Goal: Information Seeking & Learning: Check status

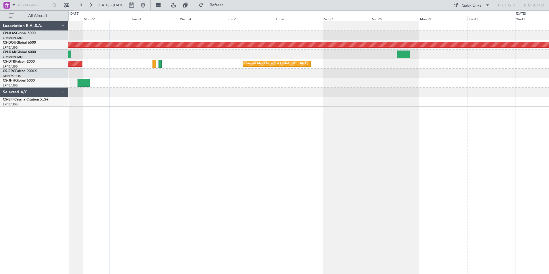
click at [263, 211] on div "Planned Maint London ([GEOGRAPHIC_DATA]) [GEOGRAPHIC_DATA] ([GEOGRAPHIC_DATA]) …" at bounding box center [308, 147] width 480 height 253
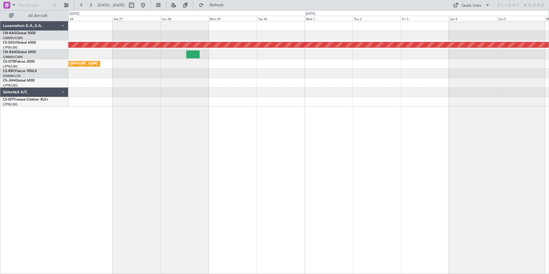
click at [164, 103] on div at bounding box center [308, 101] width 480 height 9
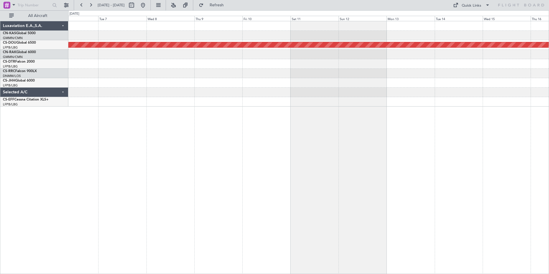
click at [268, 101] on div at bounding box center [308, 101] width 480 height 9
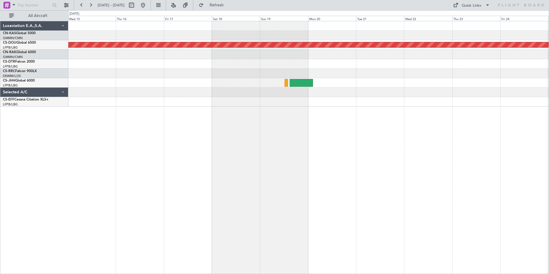
click at [71, 107] on div "Planned Maint London ([GEOGRAPHIC_DATA])" at bounding box center [308, 147] width 480 height 253
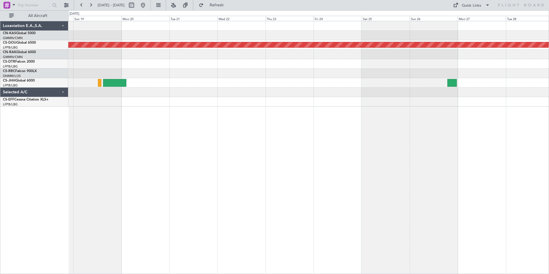
click at [532, 161] on div "Planned Maint London ([GEOGRAPHIC_DATA])" at bounding box center [308, 147] width 480 height 253
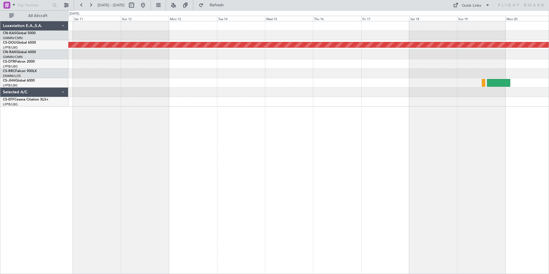
click at [377, 153] on div "Planned Maint London ([GEOGRAPHIC_DATA])" at bounding box center [308, 147] width 480 height 253
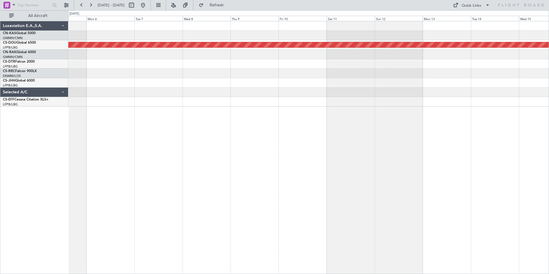
click at [412, 120] on div "Planned Maint London ([GEOGRAPHIC_DATA])" at bounding box center [308, 147] width 480 height 253
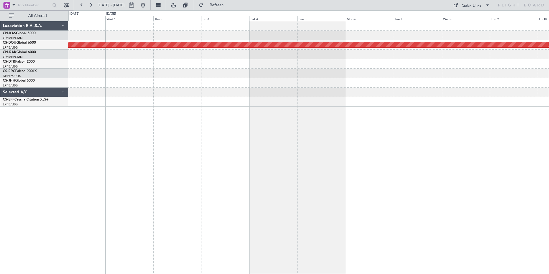
click at [423, 134] on div "Planned Maint London ([GEOGRAPHIC_DATA])" at bounding box center [308, 147] width 480 height 253
click at [517, 153] on div "Planned Maint London ([GEOGRAPHIC_DATA]) AOG Maint Sofia" at bounding box center [308, 147] width 480 height 253
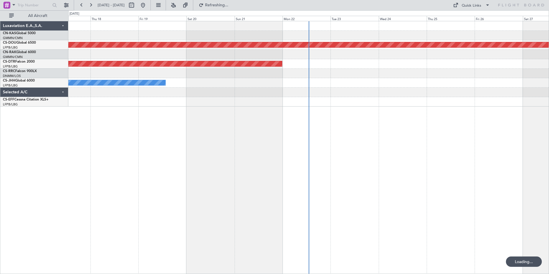
click at [423, 148] on div "Planned Maint London ([GEOGRAPHIC_DATA]) AOG Maint Sofia Owner" at bounding box center [308, 147] width 480 height 253
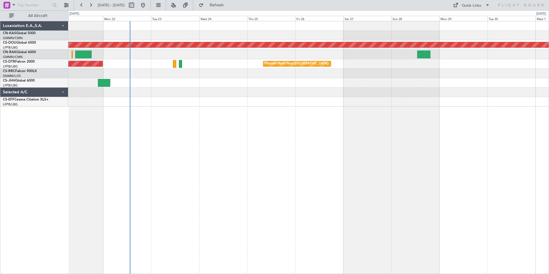
click at [183, 134] on div "Planned Maint London ([GEOGRAPHIC_DATA]) AOG Maint Sofia [GEOGRAPHIC_DATA] ([GE…" at bounding box center [308, 147] width 480 height 253
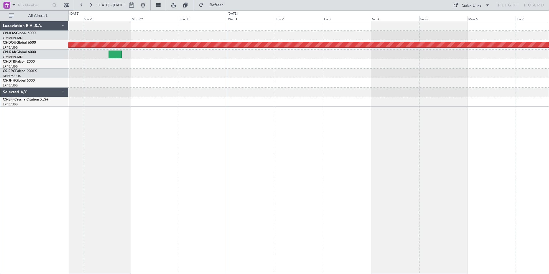
click at [126, 111] on div "Planned Maint London ([GEOGRAPHIC_DATA]) [GEOGRAPHIC_DATA] ([GEOGRAPHIC_DATA])" at bounding box center [308, 147] width 480 height 253
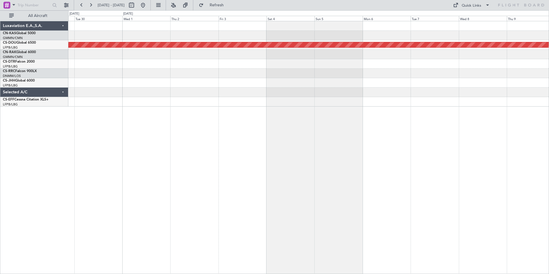
click at [91, 128] on div "Planned Maint London ([GEOGRAPHIC_DATA])" at bounding box center [308, 147] width 480 height 253
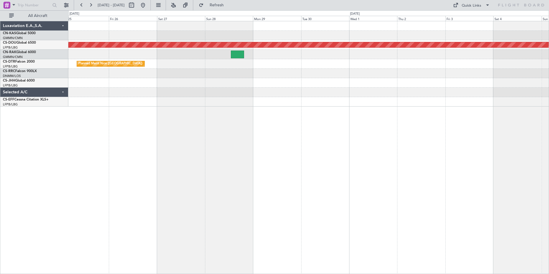
click at [393, 187] on div "Planned Maint London ([GEOGRAPHIC_DATA]) [GEOGRAPHIC_DATA] ([GEOGRAPHIC_DATA])" at bounding box center [308, 147] width 480 height 253
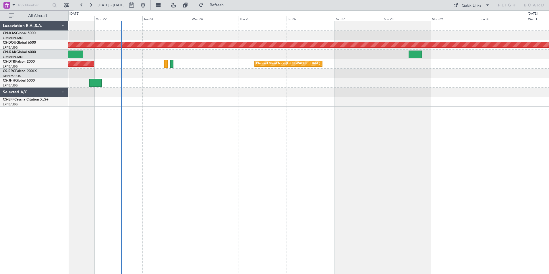
click at [355, 182] on div "Planned Maint London ([GEOGRAPHIC_DATA]) [GEOGRAPHIC_DATA] ([GEOGRAPHIC_DATA]) …" at bounding box center [308, 147] width 480 height 253
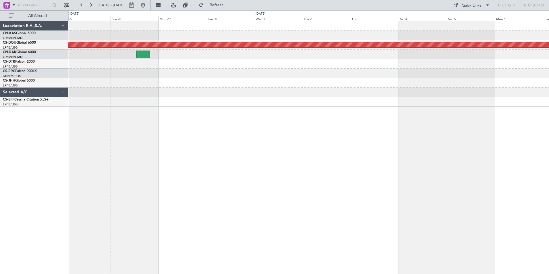
click at [95, 165] on div "Planned Maint London ([GEOGRAPHIC_DATA]) [GEOGRAPHIC_DATA] ([GEOGRAPHIC_DATA])" at bounding box center [308, 147] width 480 height 253
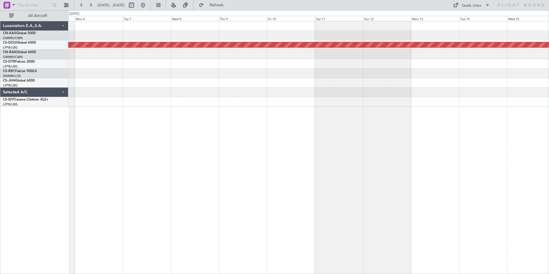
click at [103, 144] on div "Planned Maint London ([GEOGRAPHIC_DATA])" at bounding box center [308, 147] width 480 height 253
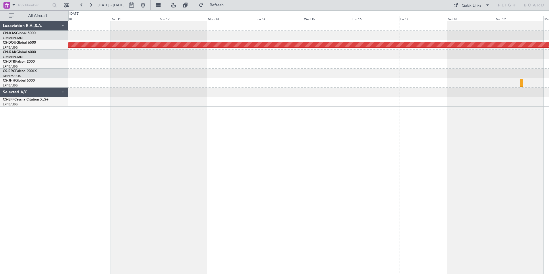
click at [163, 143] on div "Planned Maint London ([GEOGRAPHIC_DATA])" at bounding box center [308, 147] width 480 height 253
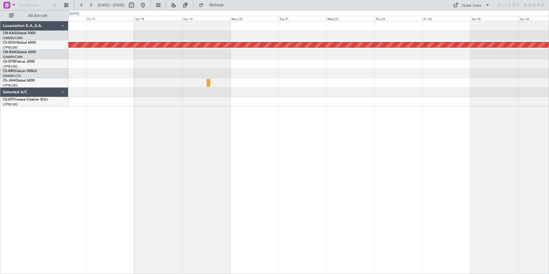
click at [119, 135] on div "Planned Maint London ([GEOGRAPHIC_DATA])" at bounding box center [308, 147] width 480 height 253
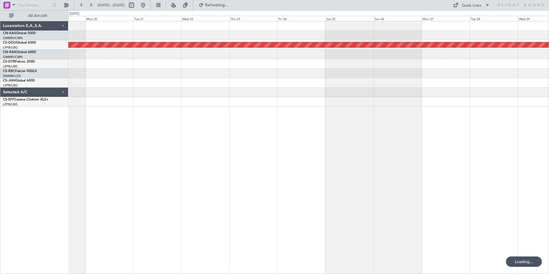
click at [220, 120] on div "Planned Maint London ([GEOGRAPHIC_DATA])" at bounding box center [308, 147] width 480 height 253
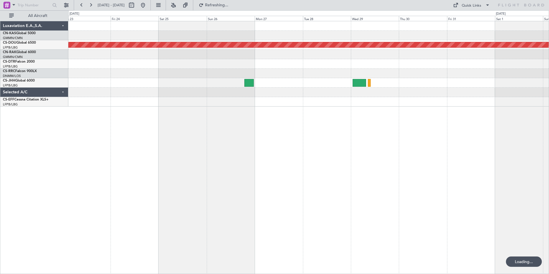
click at [396, 154] on div "Planned Maint London ([GEOGRAPHIC_DATA]) Planned Maint [GEOGRAPHIC_DATA] ([GEOG…" at bounding box center [308, 147] width 480 height 253
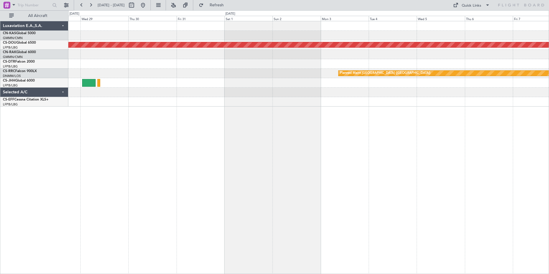
click at [214, 166] on div "Planned Maint London ([GEOGRAPHIC_DATA]) Planned Maint [GEOGRAPHIC_DATA] ([GEOG…" at bounding box center [308, 147] width 480 height 253
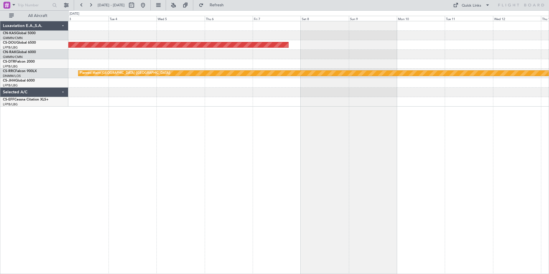
click at [201, 163] on div "Planned Maint London ([GEOGRAPHIC_DATA]) Planned Maint [GEOGRAPHIC_DATA] ([GEOG…" at bounding box center [308, 147] width 480 height 253
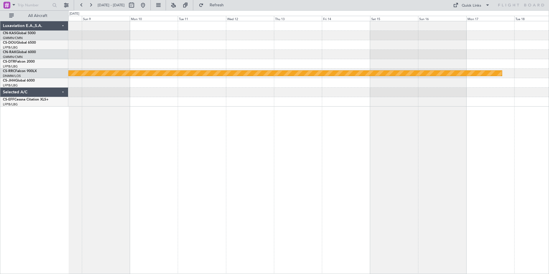
click at [222, 146] on div "Planned Maint London ([GEOGRAPHIC_DATA]) Planned Maint [GEOGRAPHIC_DATA] ([GEOG…" at bounding box center [308, 147] width 480 height 253
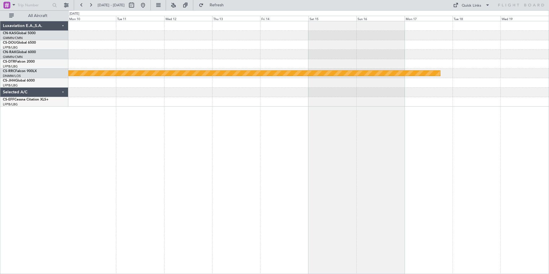
click at [350, 167] on div "Planned Maint London ([GEOGRAPHIC_DATA]) Planned Maint [GEOGRAPHIC_DATA] ([GEOG…" at bounding box center [308, 147] width 480 height 253
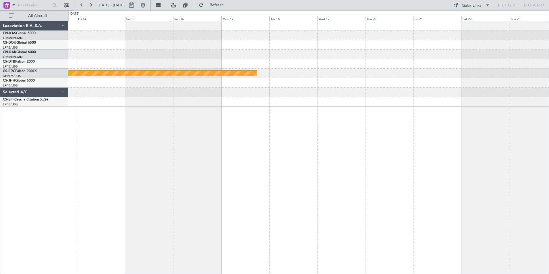
click at [548, 179] on html "[DATE] - [DATE] Refresh Quick Links All Aircraft Planned Maint [GEOGRAPHIC_DATA…" at bounding box center [274, 137] width 549 height 274
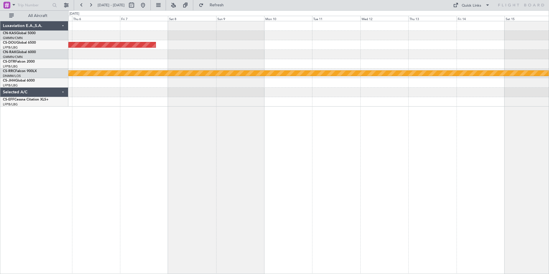
click at [536, 136] on div "Planned Maint London ([GEOGRAPHIC_DATA]) Planned Maint [GEOGRAPHIC_DATA] ([GEOG…" at bounding box center [308, 147] width 480 height 253
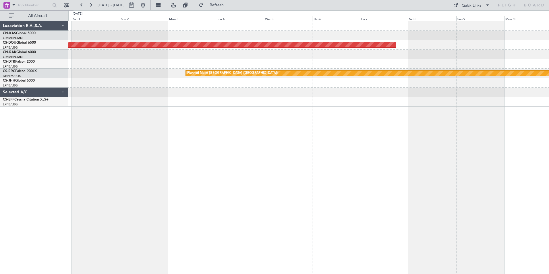
click at [145, 114] on div "Planned Maint London ([GEOGRAPHIC_DATA]) Planned Maint [GEOGRAPHIC_DATA] ([GEOG…" at bounding box center [308, 147] width 480 height 253
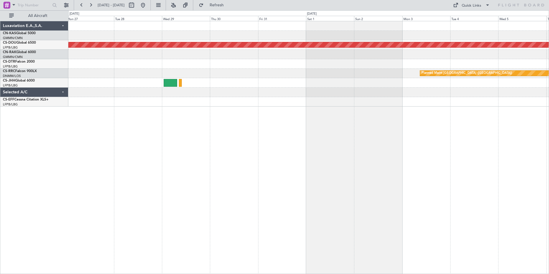
click at [378, 130] on div "Planned Maint London ([GEOGRAPHIC_DATA]) Planned Maint [GEOGRAPHIC_DATA] ([GEOG…" at bounding box center [308, 147] width 480 height 253
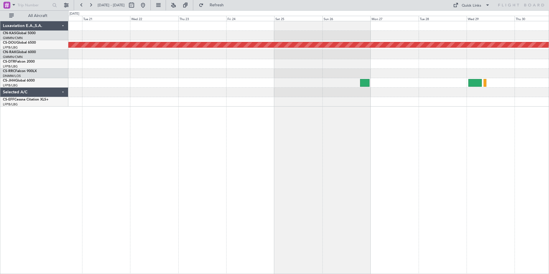
click at [474, 154] on div "Planned Maint London ([GEOGRAPHIC_DATA])" at bounding box center [308, 147] width 480 height 253
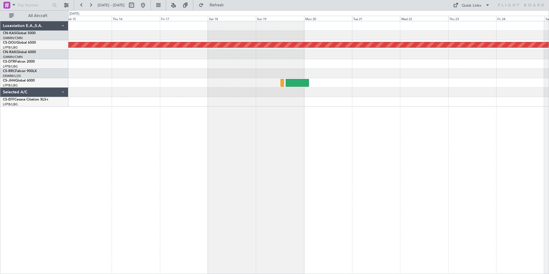
click at [447, 152] on div "Planned Maint London ([GEOGRAPHIC_DATA])" at bounding box center [308, 147] width 480 height 253
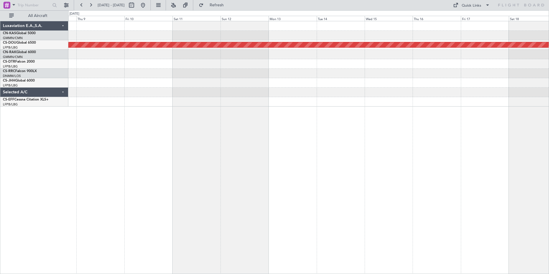
click at [464, 165] on div "Planned Maint London ([GEOGRAPHIC_DATA])" at bounding box center [308, 147] width 480 height 253
click at [65, 92] on div "Selected A/C" at bounding box center [34, 92] width 68 height 9
click at [65, 93] on div "Selected A/C" at bounding box center [34, 92] width 68 height 9
click at [166, 194] on div "Planned Maint London ([GEOGRAPHIC_DATA])" at bounding box center [308, 147] width 480 height 253
click at [463, 161] on div "Planned Maint London ([GEOGRAPHIC_DATA])" at bounding box center [308, 147] width 480 height 253
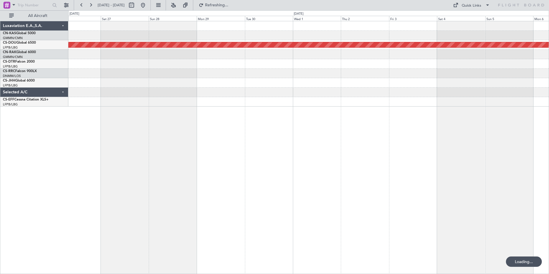
click at [494, 146] on div "Planned Maint London ([GEOGRAPHIC_DATA])" at bounding box center [308, 147] width 480 height 253
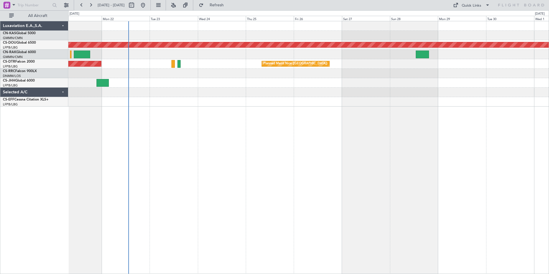
click at [339, 169] on div "Planned Maint London ([GEOGRAPHIC_DATA]) [GEOGRAPHIC_DATA] ([GEOGRAPHIC_DATA]) …" at bounding box center [308, 147] width 480 height 253
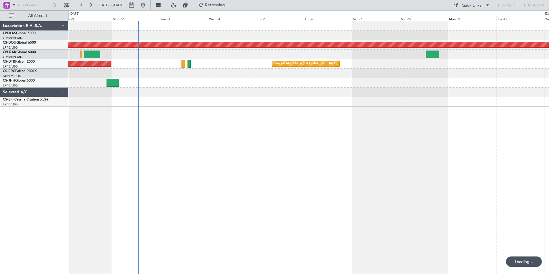
click at [292, 165] on div "Planned Maint London ([GEOGRAPHIC_DATA]) [GEOGRAPHIC_DATA] ([GEOGRAPHIC_DATA]) …" at bounding box center [308, 147] width 480 height 253
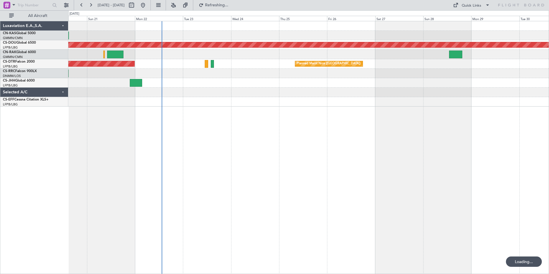
click at [370, 171] on div "Planned Maint London ([GEOGRAPHIC_DATA]) AOG Maint Sofia [GEOGRAPHIC_DATA] ([GE…" at bounding box center [308, 147] width 480 height 253
